Goal: Task Accomplishment & Management: Manage account settings

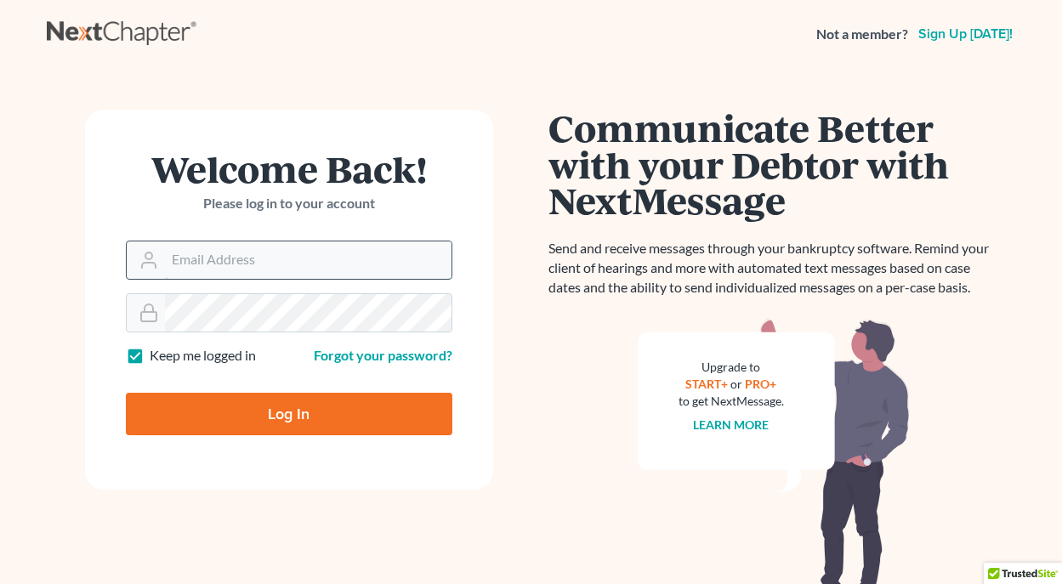
click at [282, 253] on input "Email Address" at bounding box center [308, 260] width 287 height 37
type input "jthayer@neattys.com"
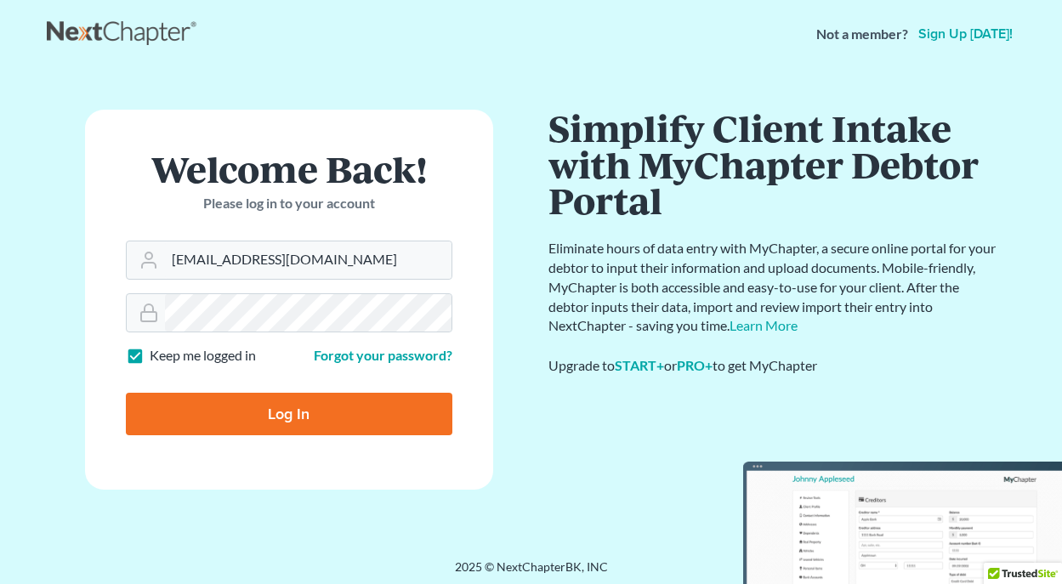
click at [277, 416] on input "Log In" at bounding box center [289, 414] width 327 height 43
type input "Thinking..."
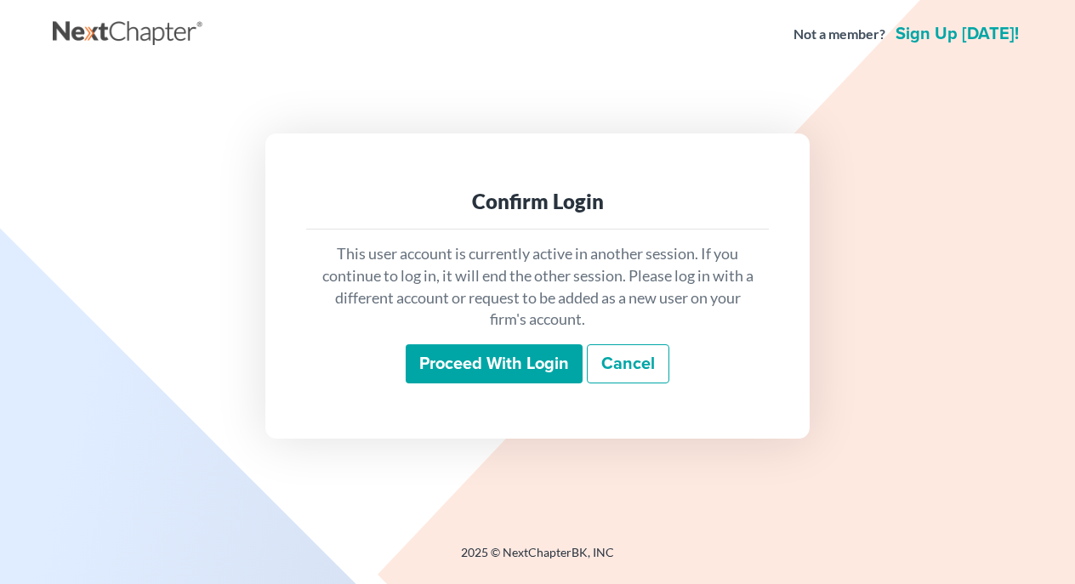
click at [495, 363] on input "Proceed with login" at bounding box center [494, 363] width 177 height 39
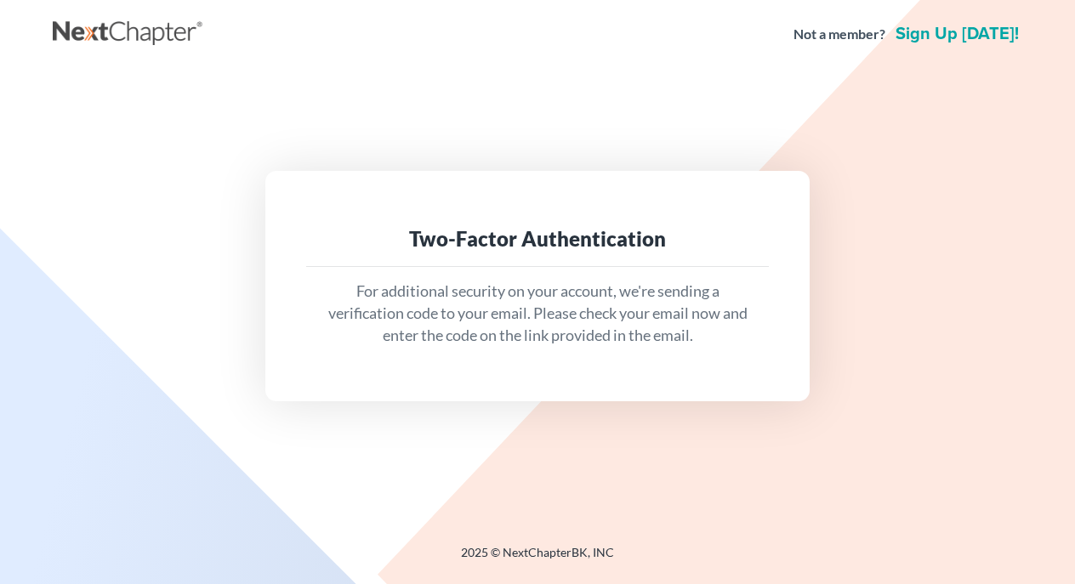
click at [569, 266] on div "Two-Factor Authentication" at bounding box center [537, 239] width 463 height 55
